Goal: Task Accomplishment & Management: Use online tool/utility

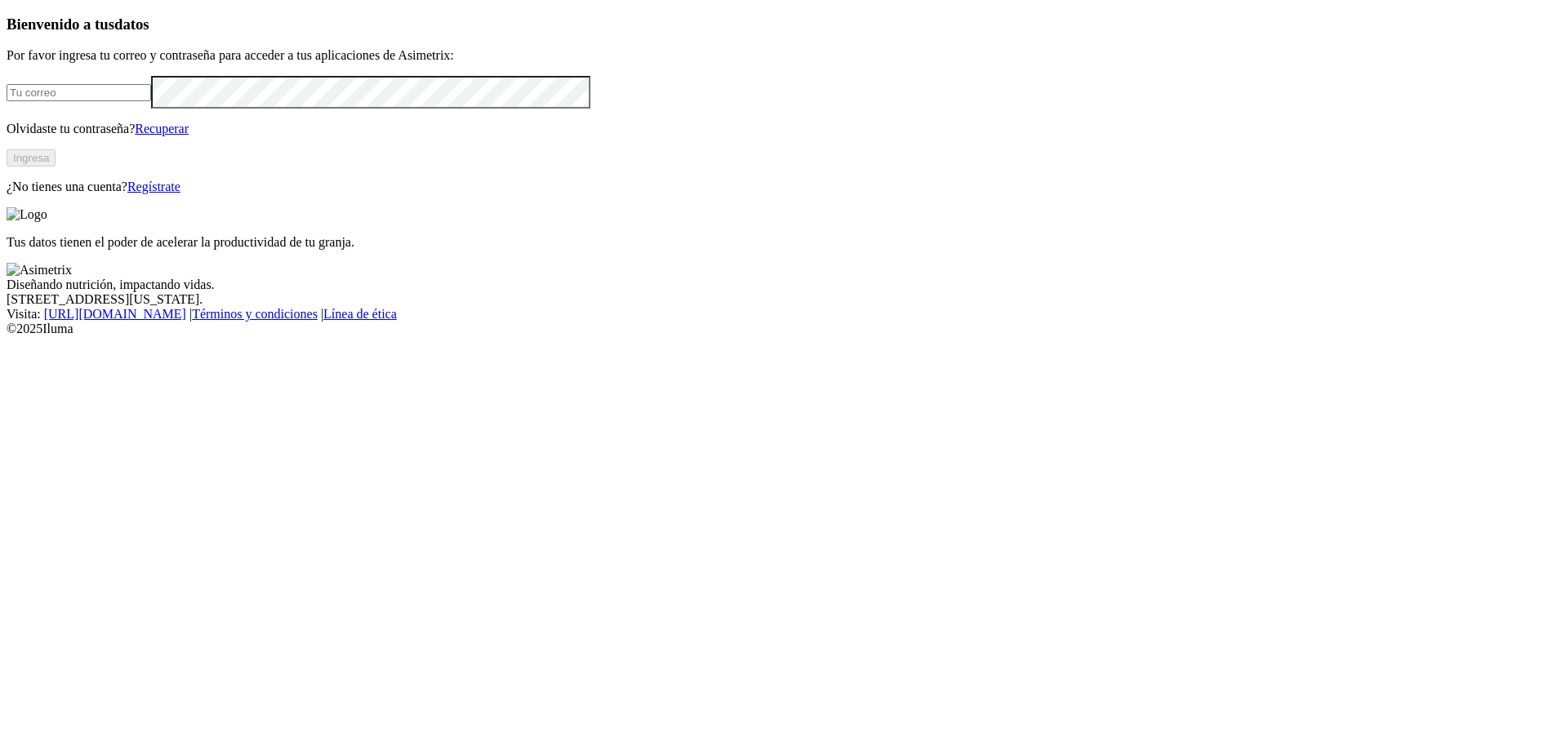
click at [151, 102] on input "email" at bounding box center [78, 93] width 145 height 17
type input "[PERSON_NAME][EMAIL_ADDRESS][PERSON_NAME][DOMAIN_NAME]"
click at [55, 167] on button "Ingresa" at bounding box center [31, 158] width 49 height 17
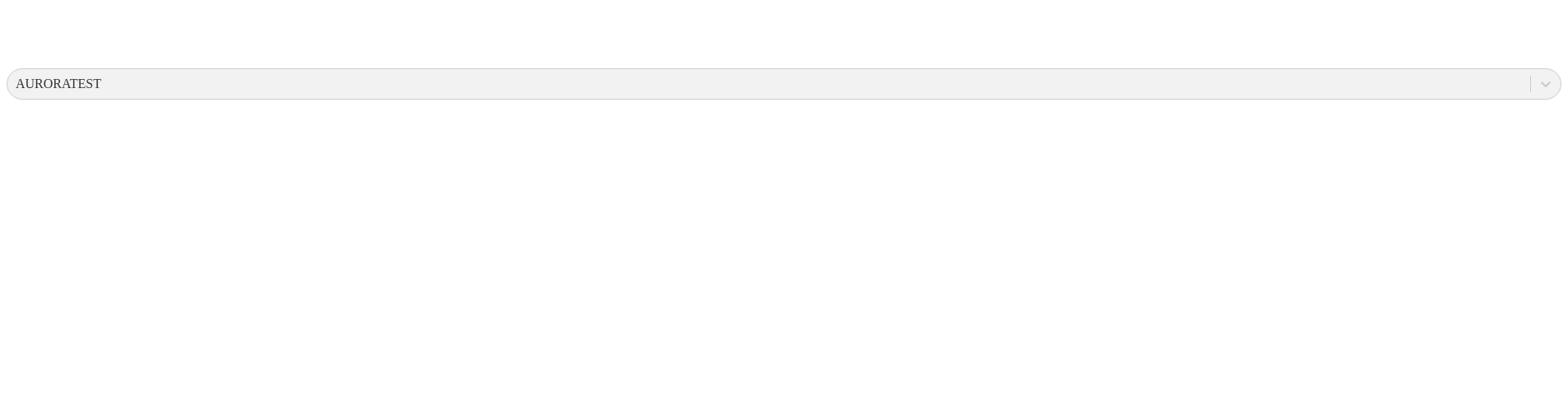
scroll to position [601, 0]
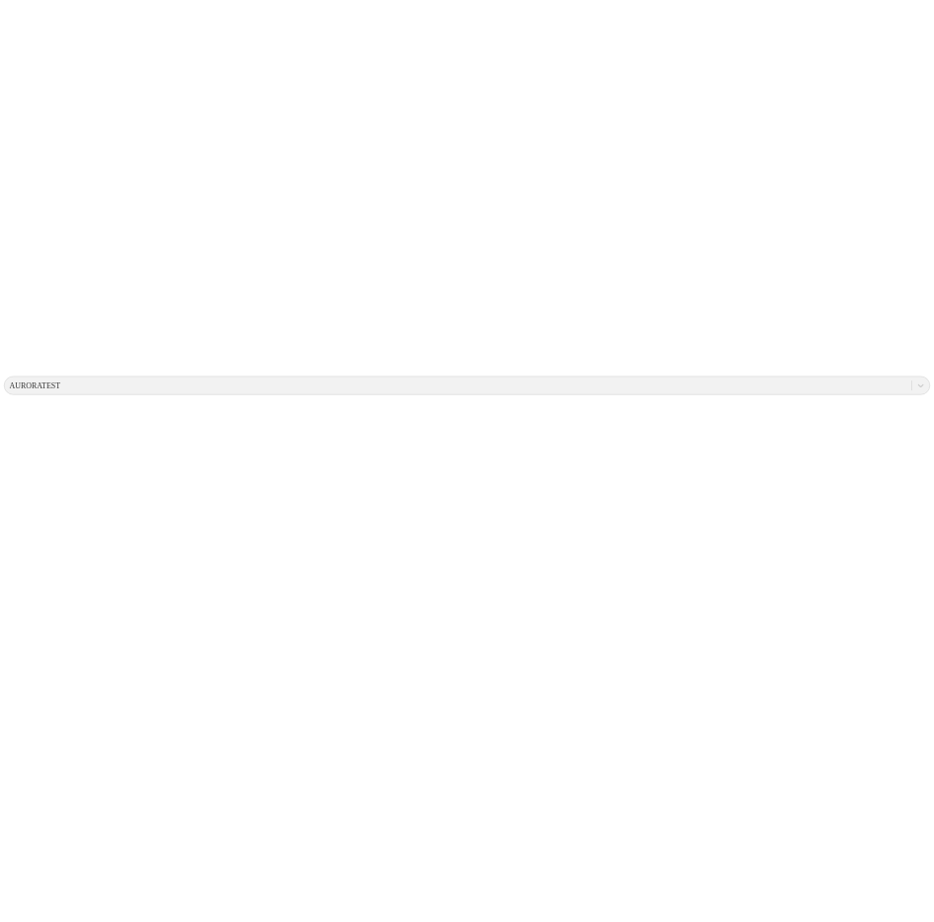
scroll to position [310, 0]
